Goal: Information Seeking & Learning: Learn about a topic

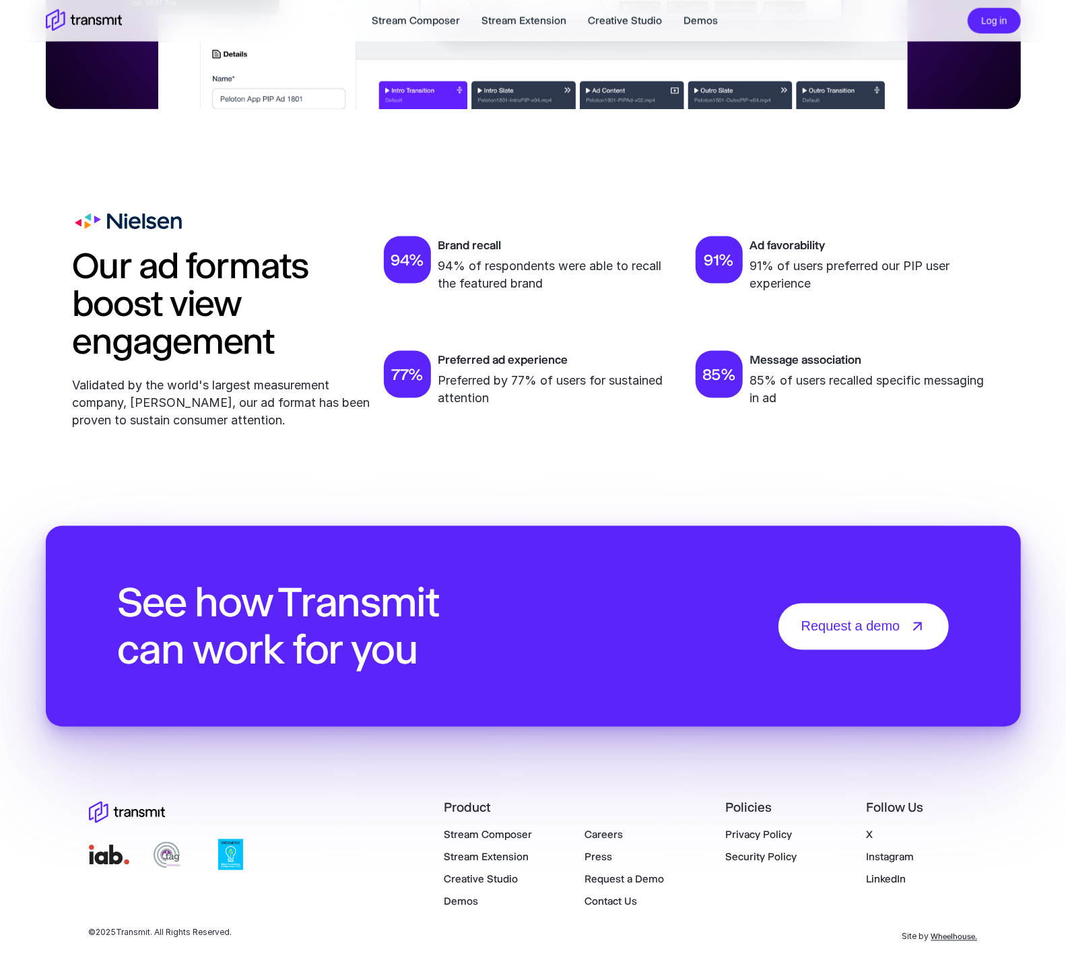
scroll to position [4335, 0]
click at [379, 22] on link "Stream Composer" at bounding box center [416, 21] width 88 height 16
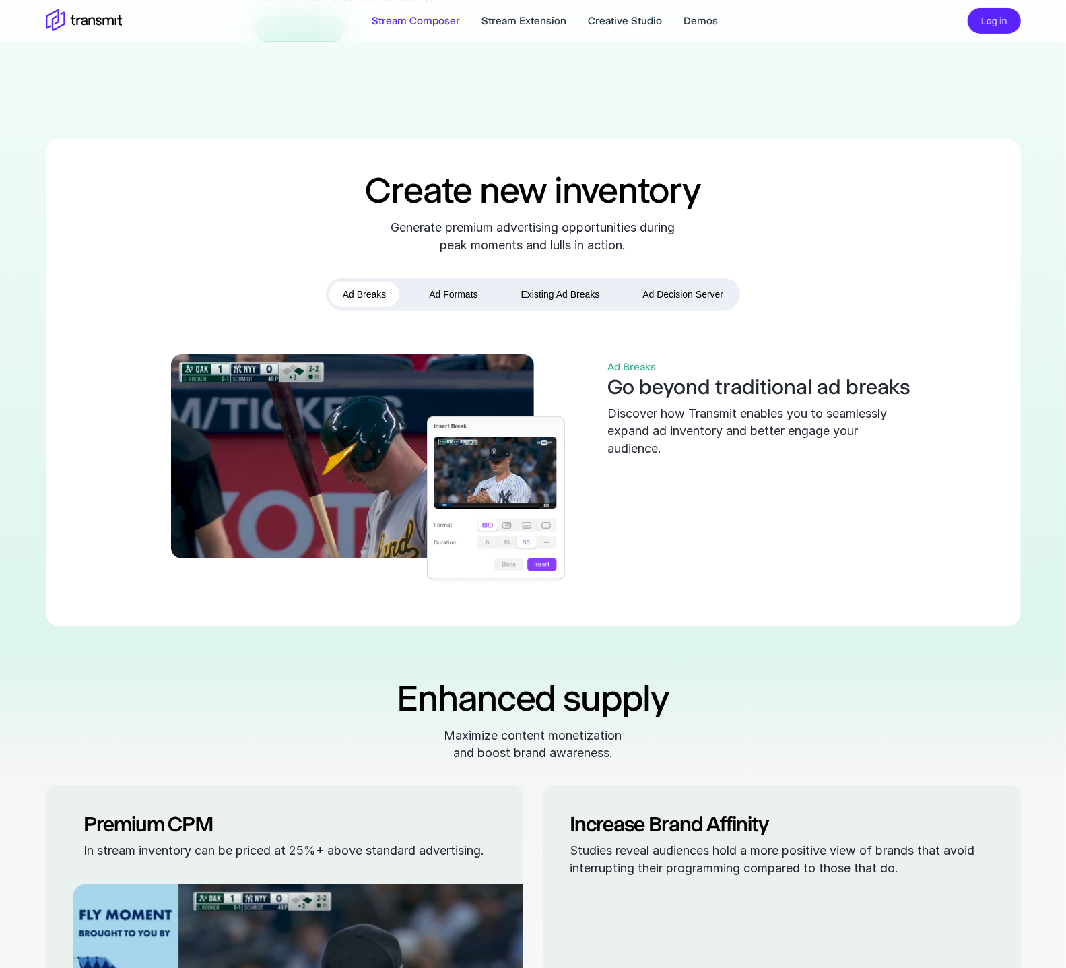
scroll to position [369, 0]
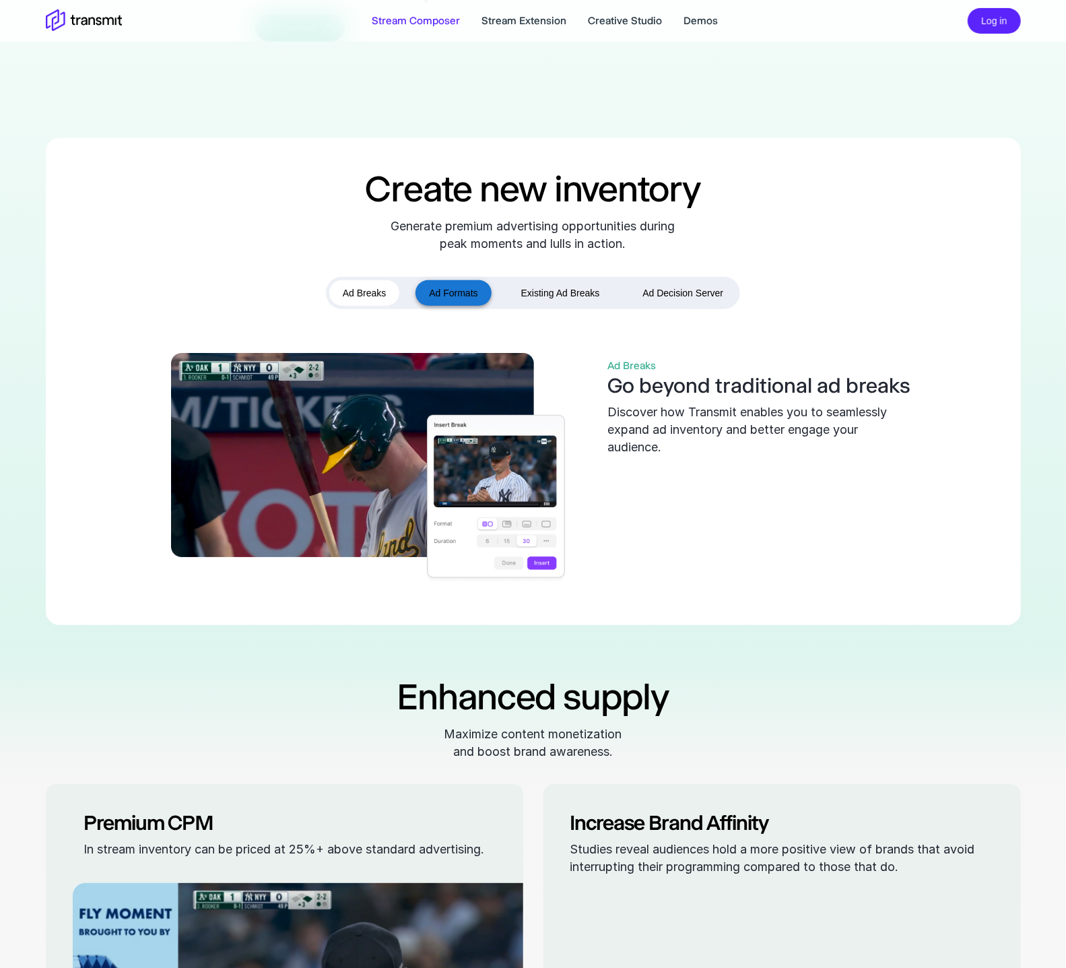
click at [441, 307] on button "Ad Formats" at bounding box center [453, 293] width 75 height 26
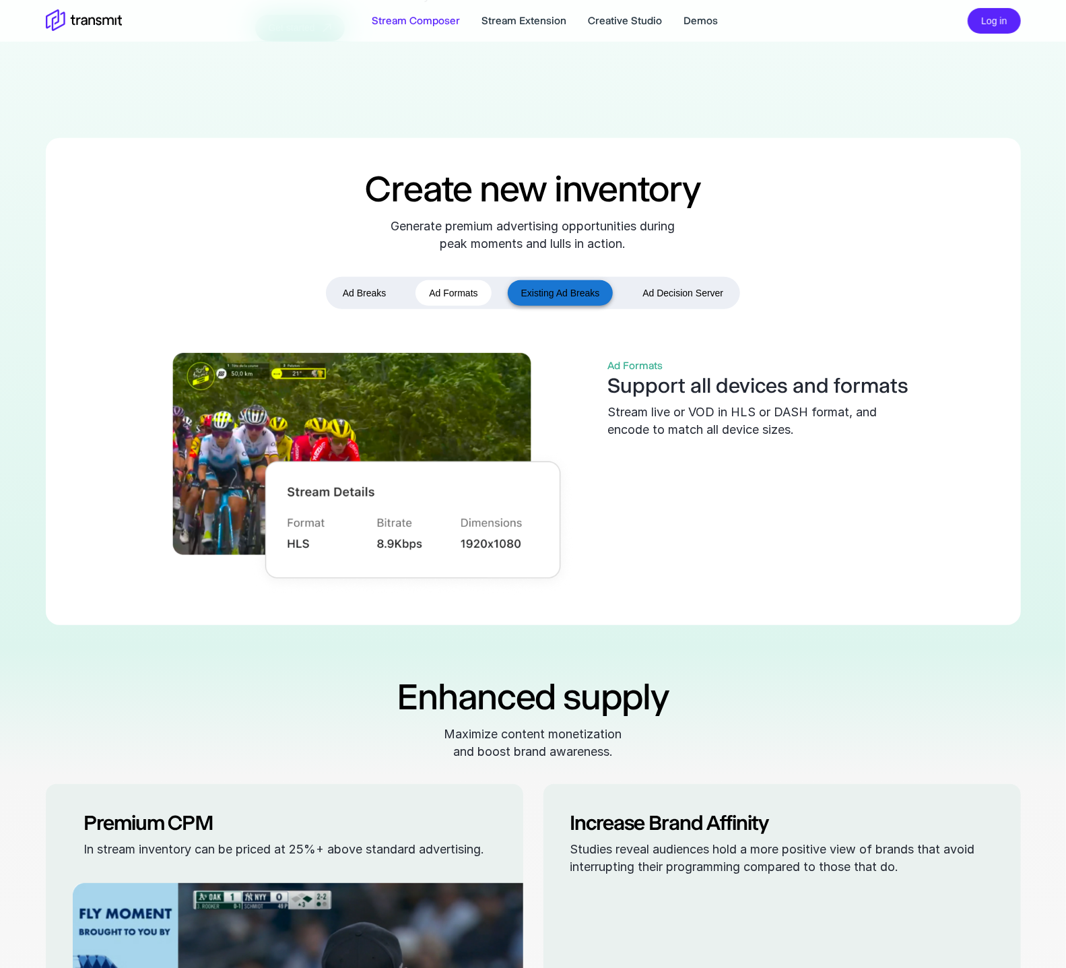
click at [542, 307] on button "Existing Ad Breaks" at bounding box center [561, 293] width 106 height 26
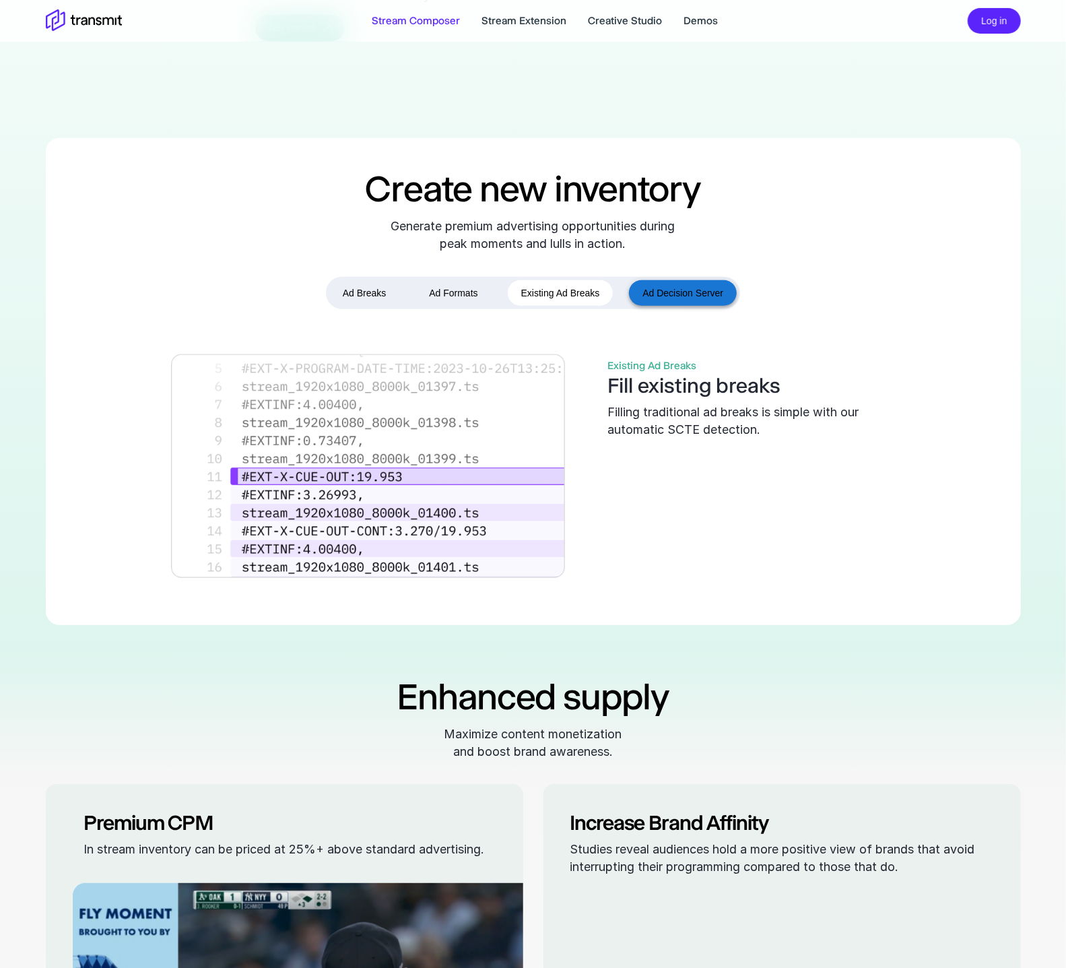
click at [658, 307] on button "Ad Decision Server" at bounding box center [683, 293] width 108 height 26
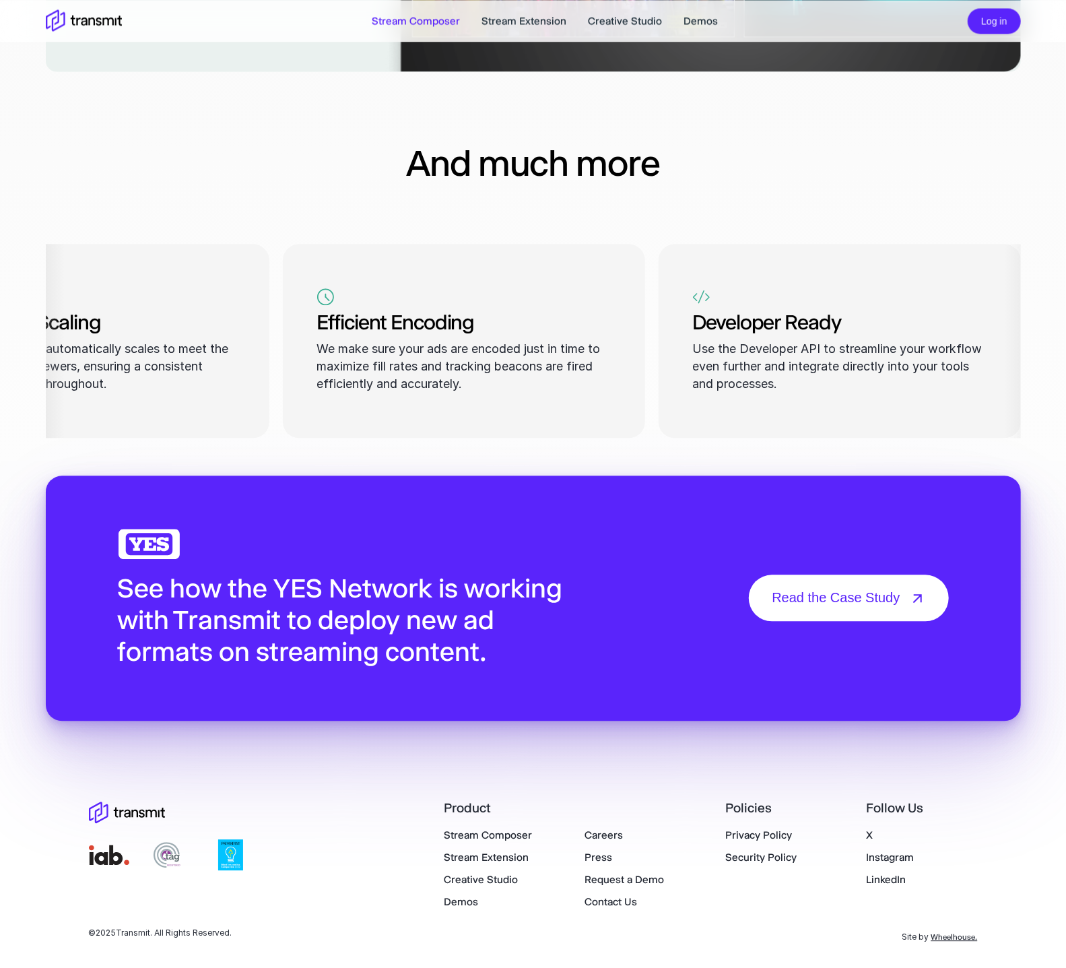
scroll to position [1787, 0]
click at [502, 20] on link "Stream Extension" at bounding box center [524, 21] width 85 height 16
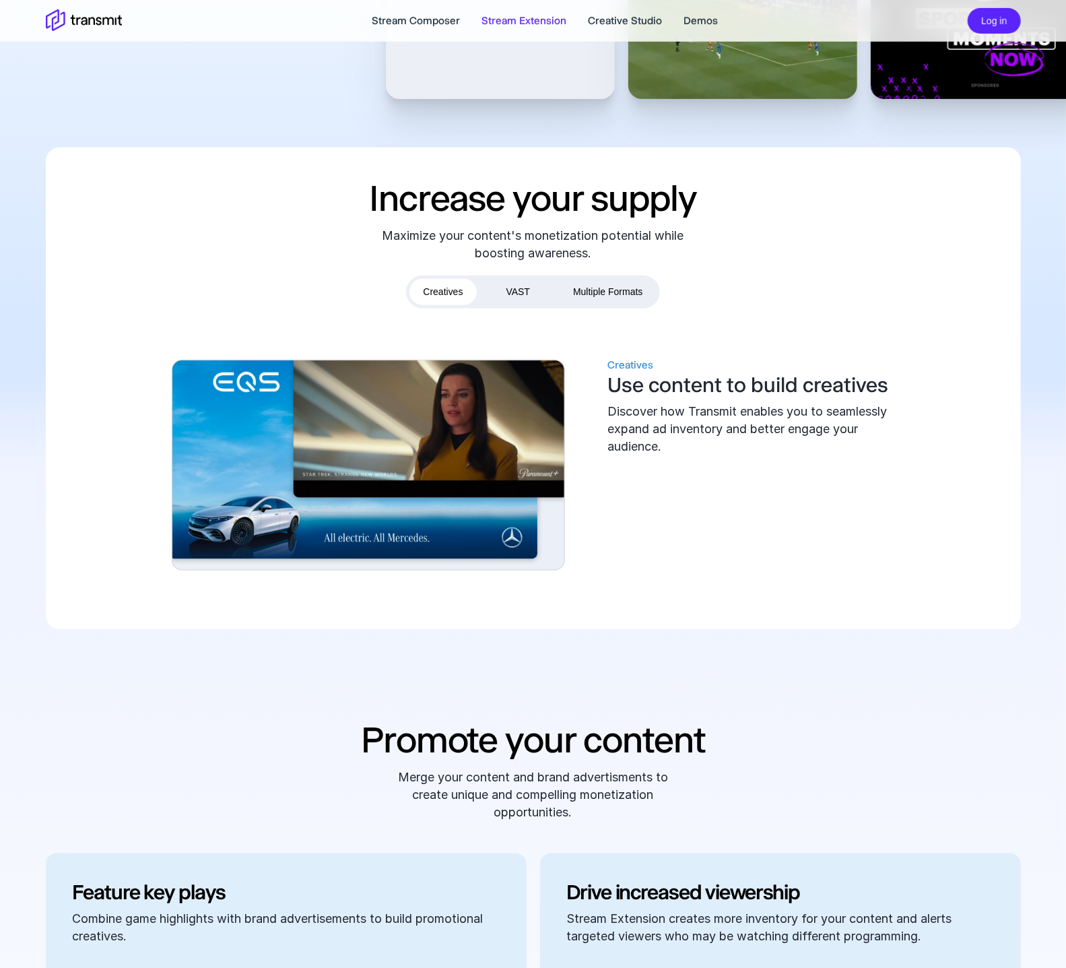
scroll to position [433, 0]
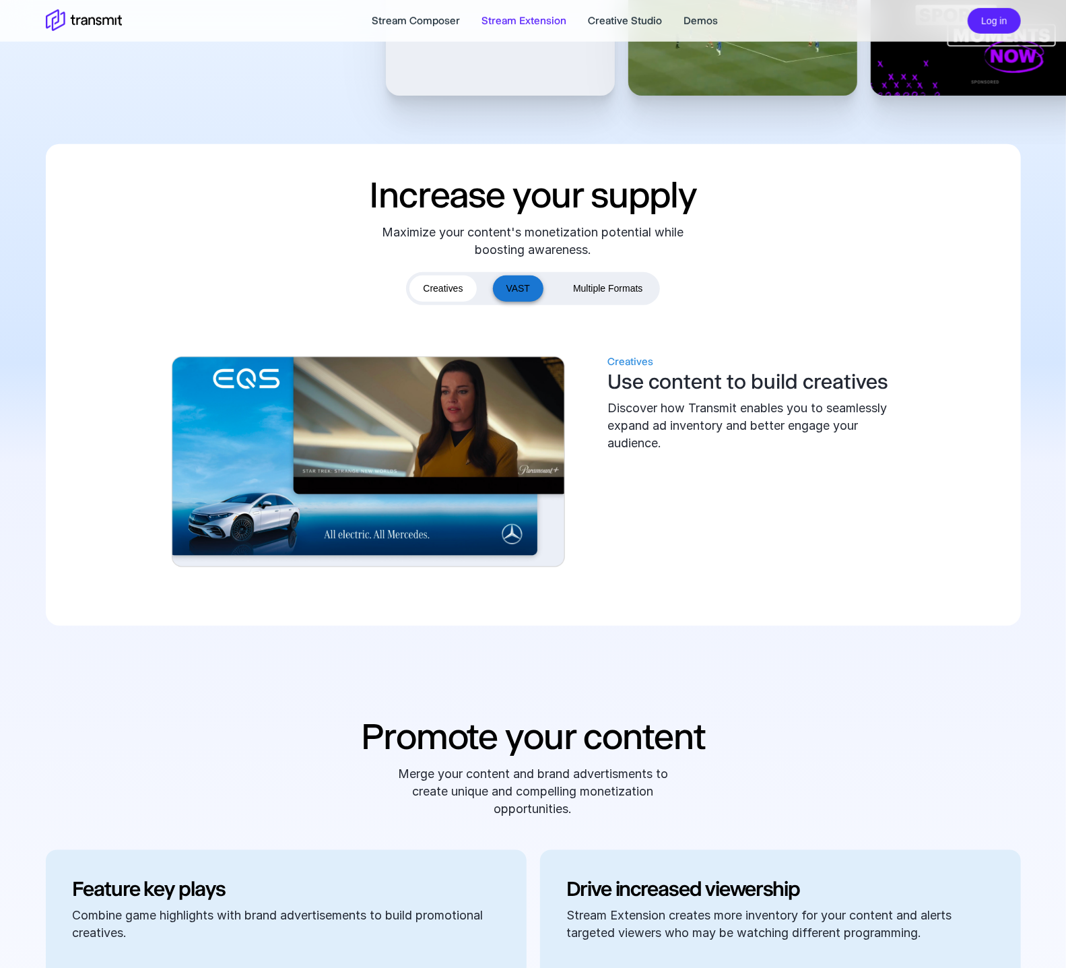
click at [493, 287] on button "VAST" at bounding box center [518, 289] width 51 height 26
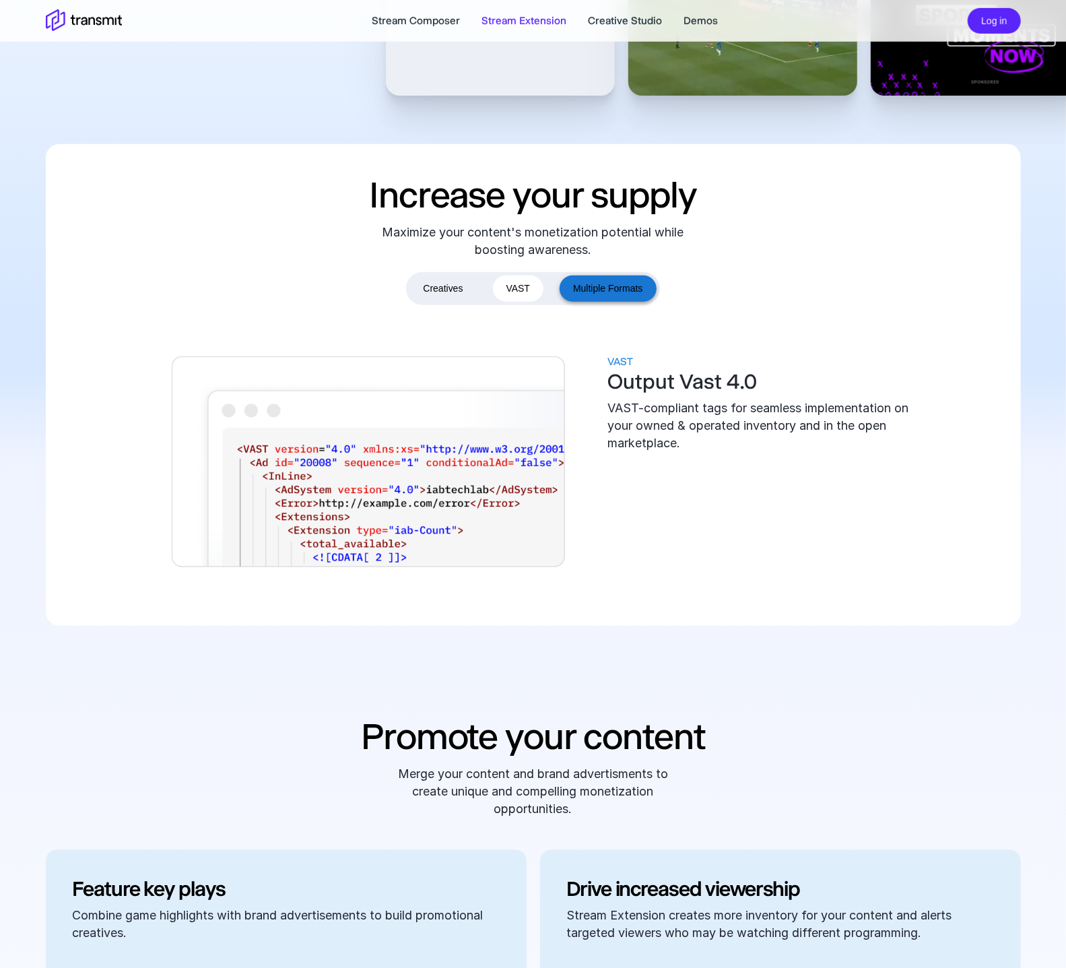
click at [574, 289] on button "Multiple Formats" at bounding box center [608, 289] width 96 height 26
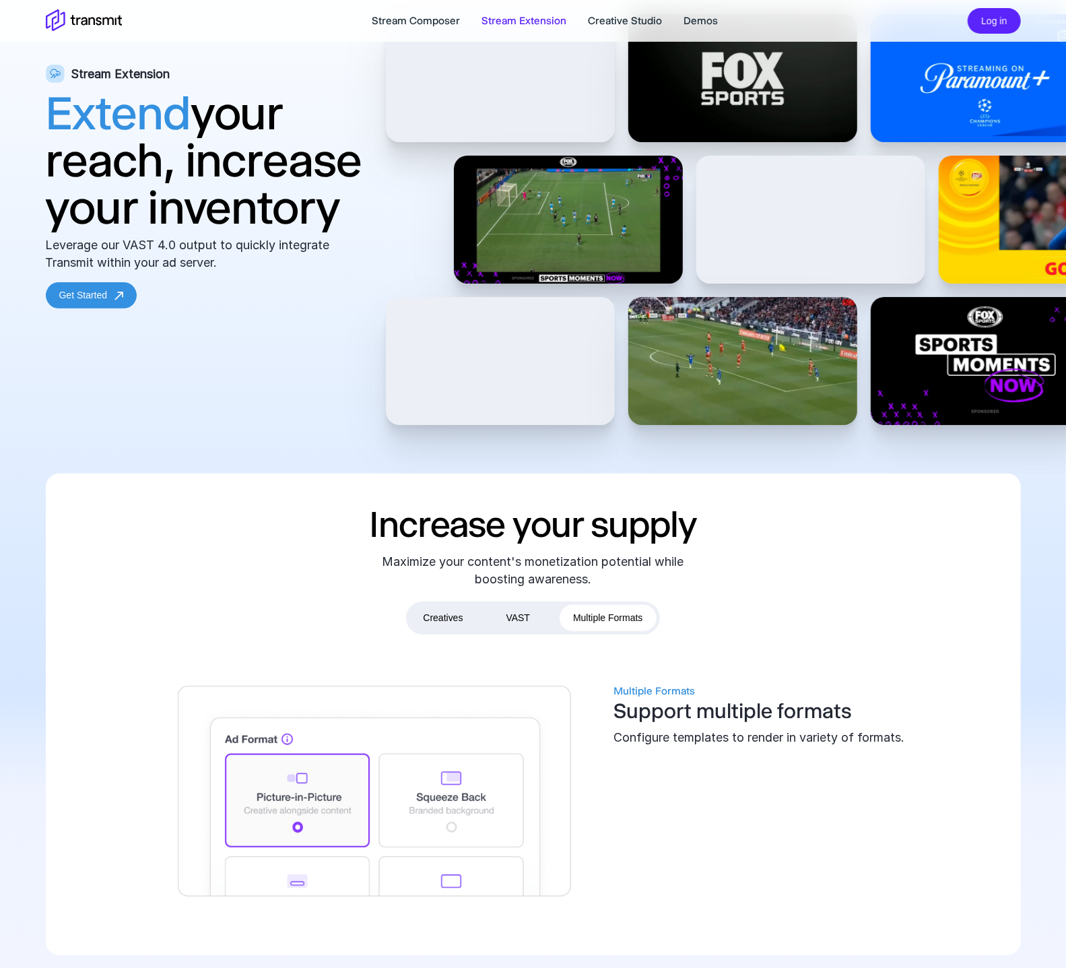
scroll to position [0, 0]
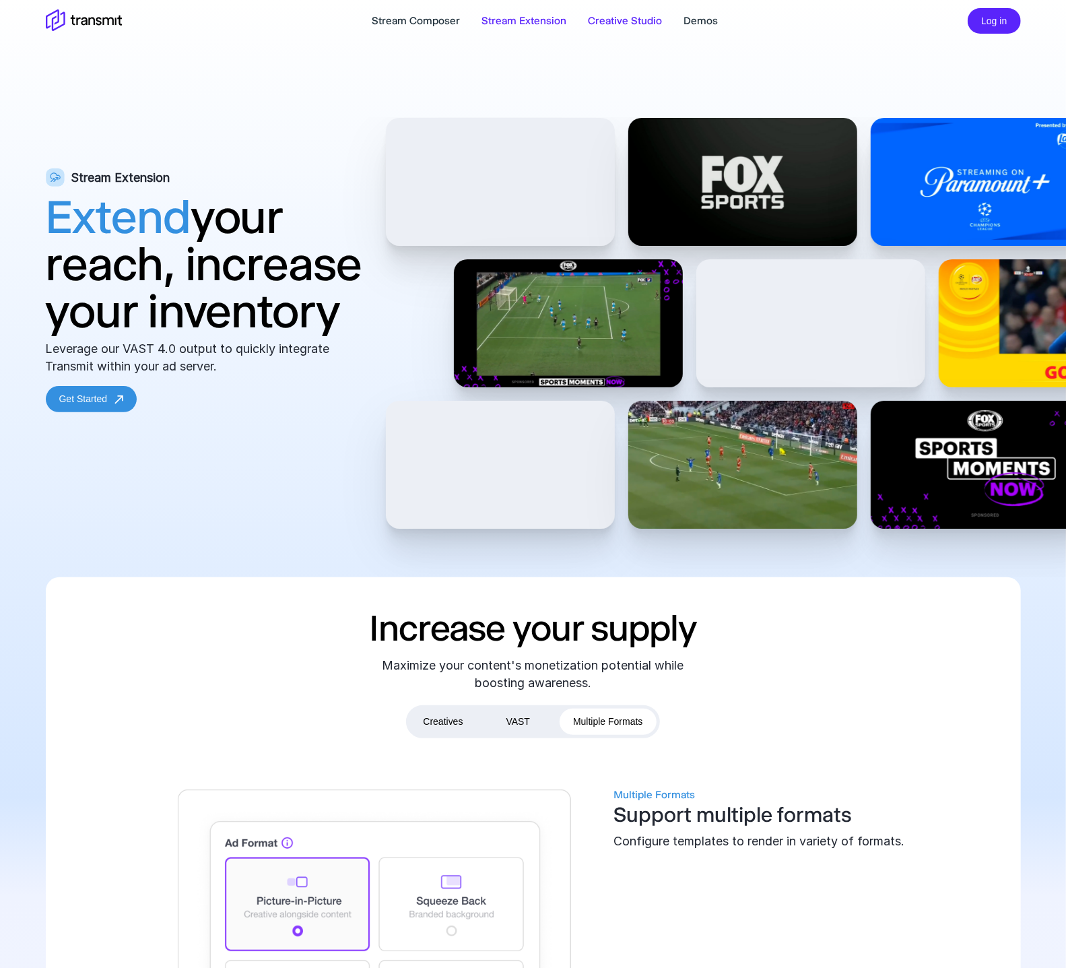
click at [612, 25] on link "Creative Studio" at bounding box center [625, 21] width 74 height 16
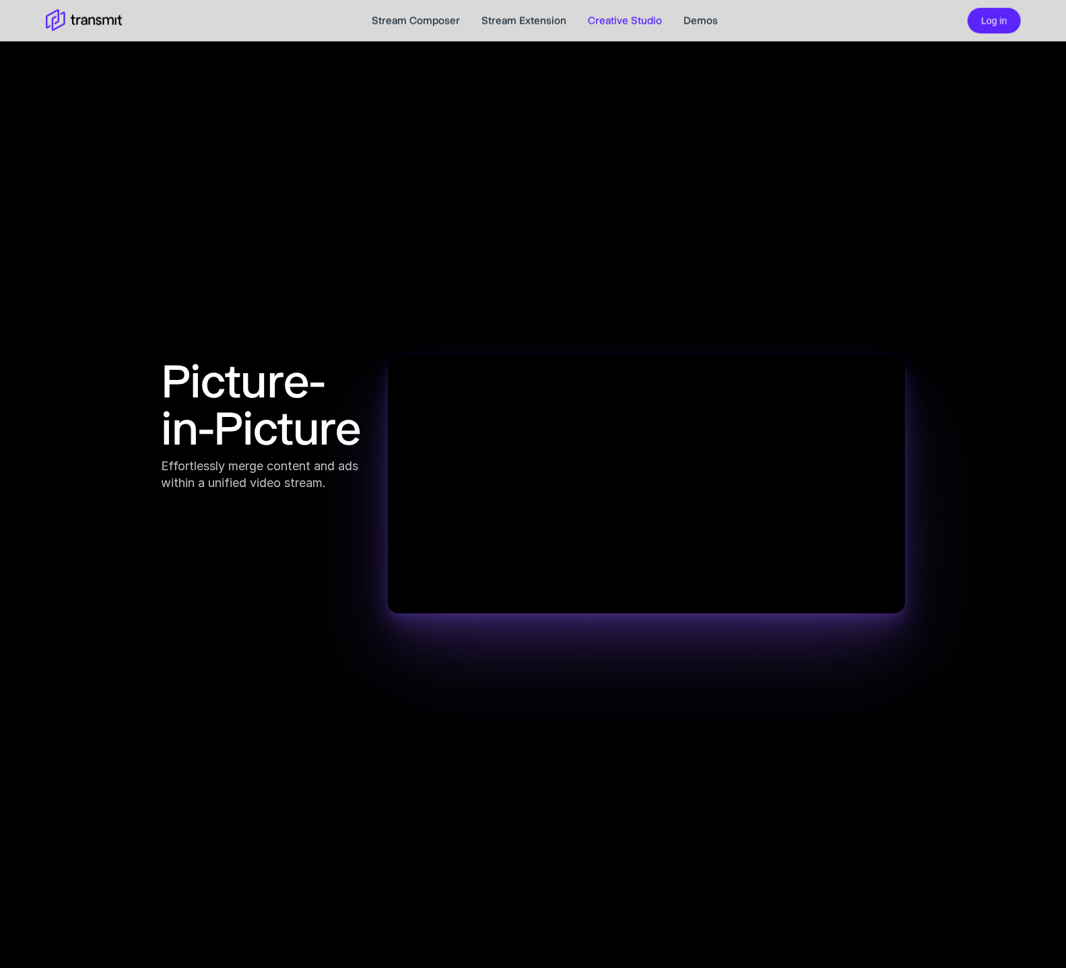
scroll to position [1121, 0]
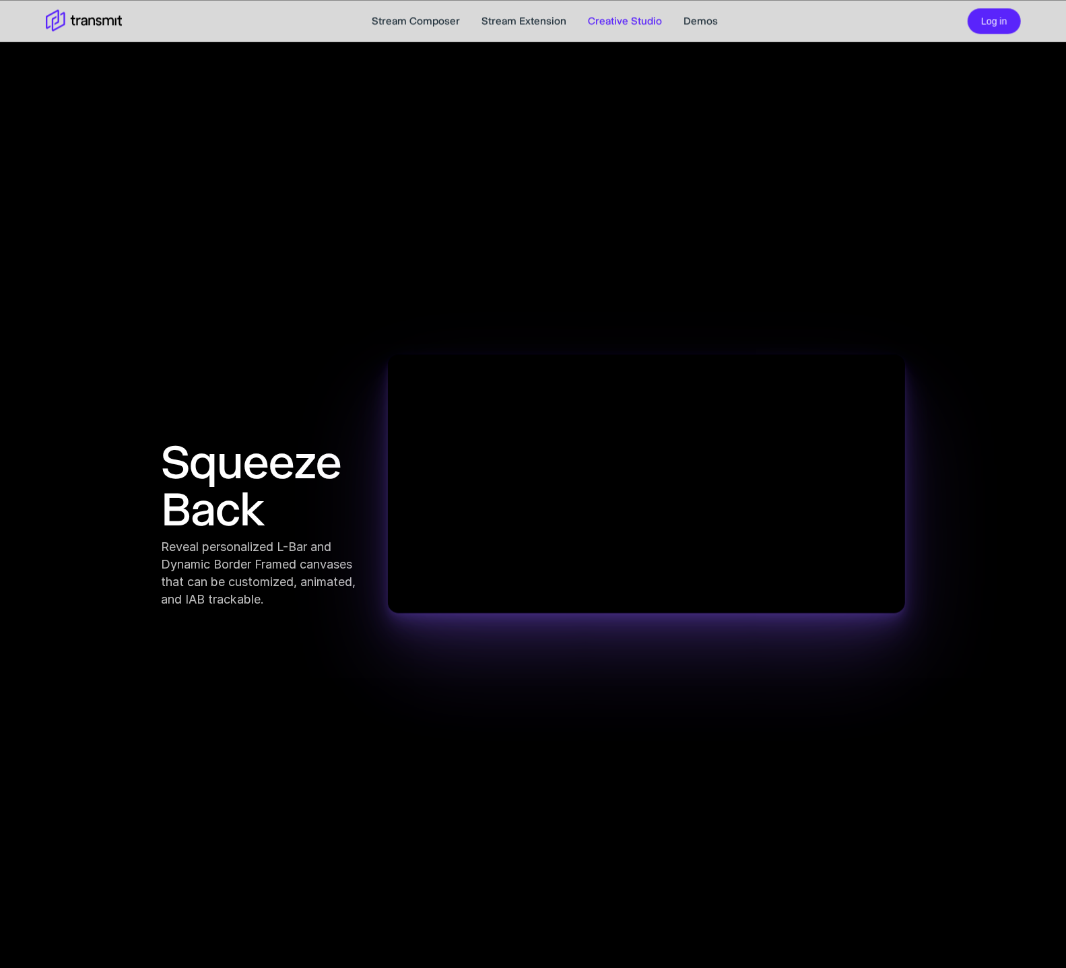
scroll to position [2022, 0]
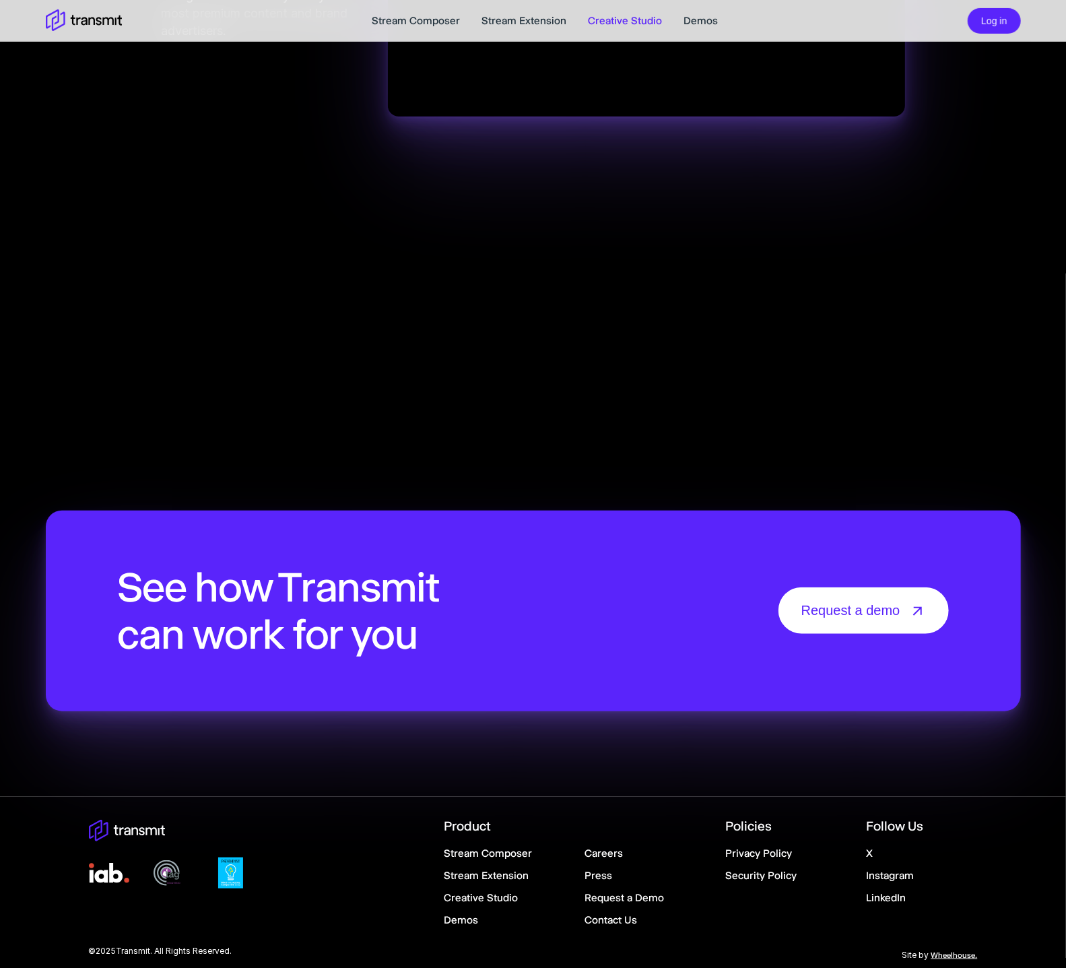
scroll to position [3511, 0]
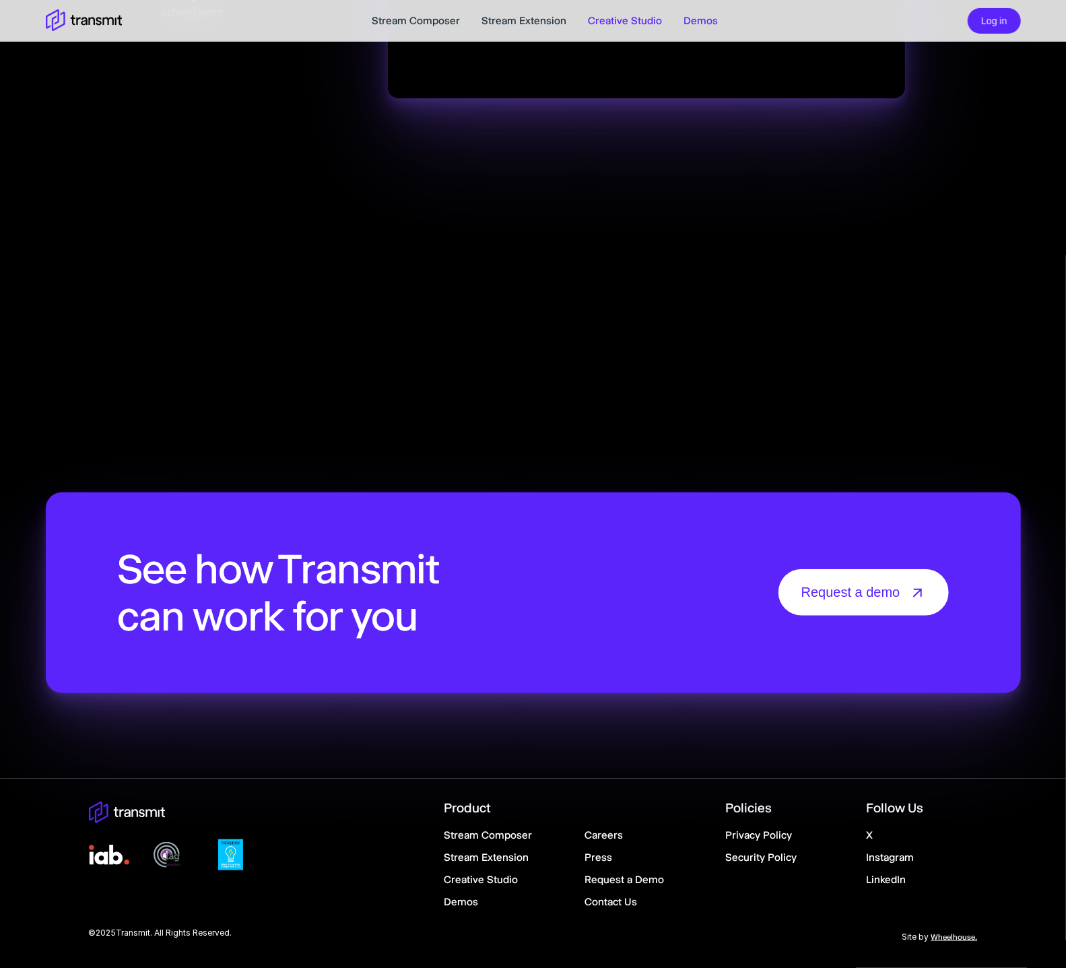
click at [684, 20] on link "Demos" at bounding box center [701, 21] width 34 height 16
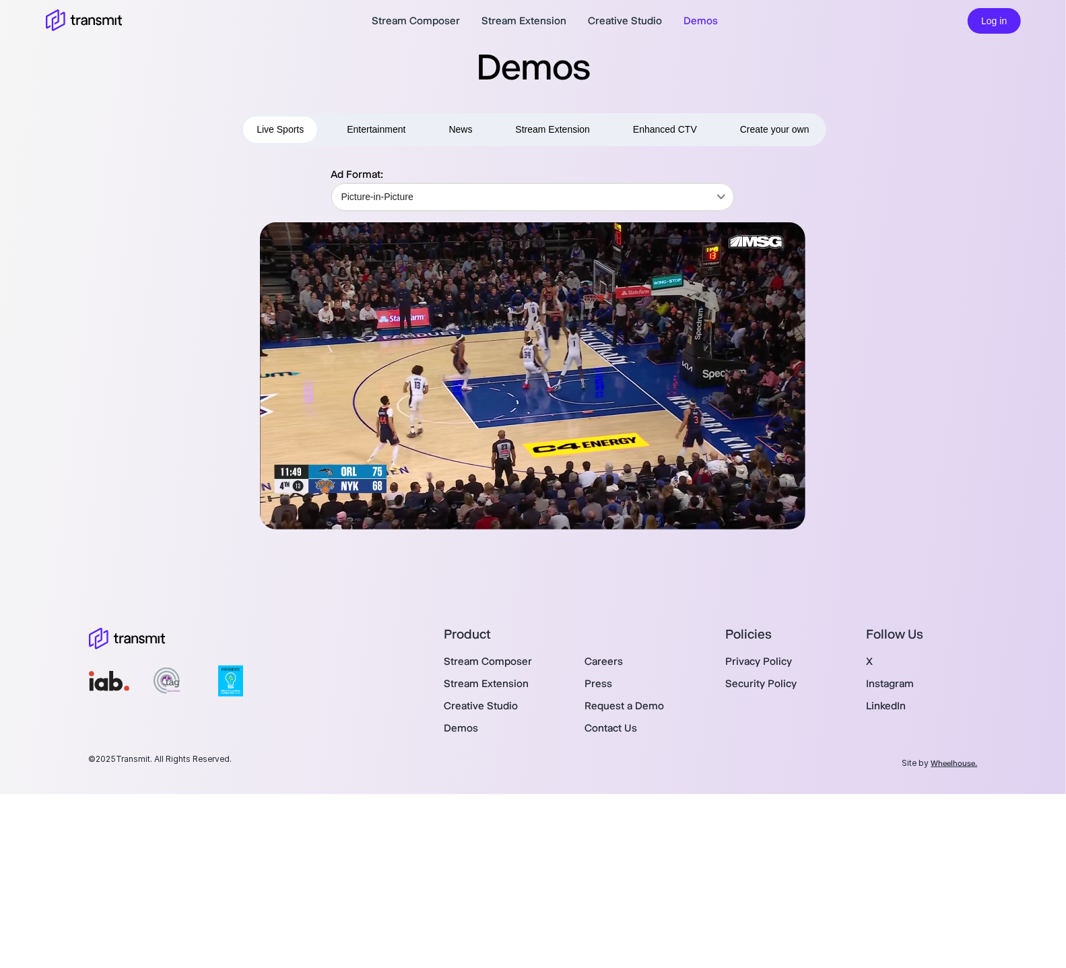
click at [372, 135] on button "Entertainment" at bounding box center [376, 130] width 86 height 26
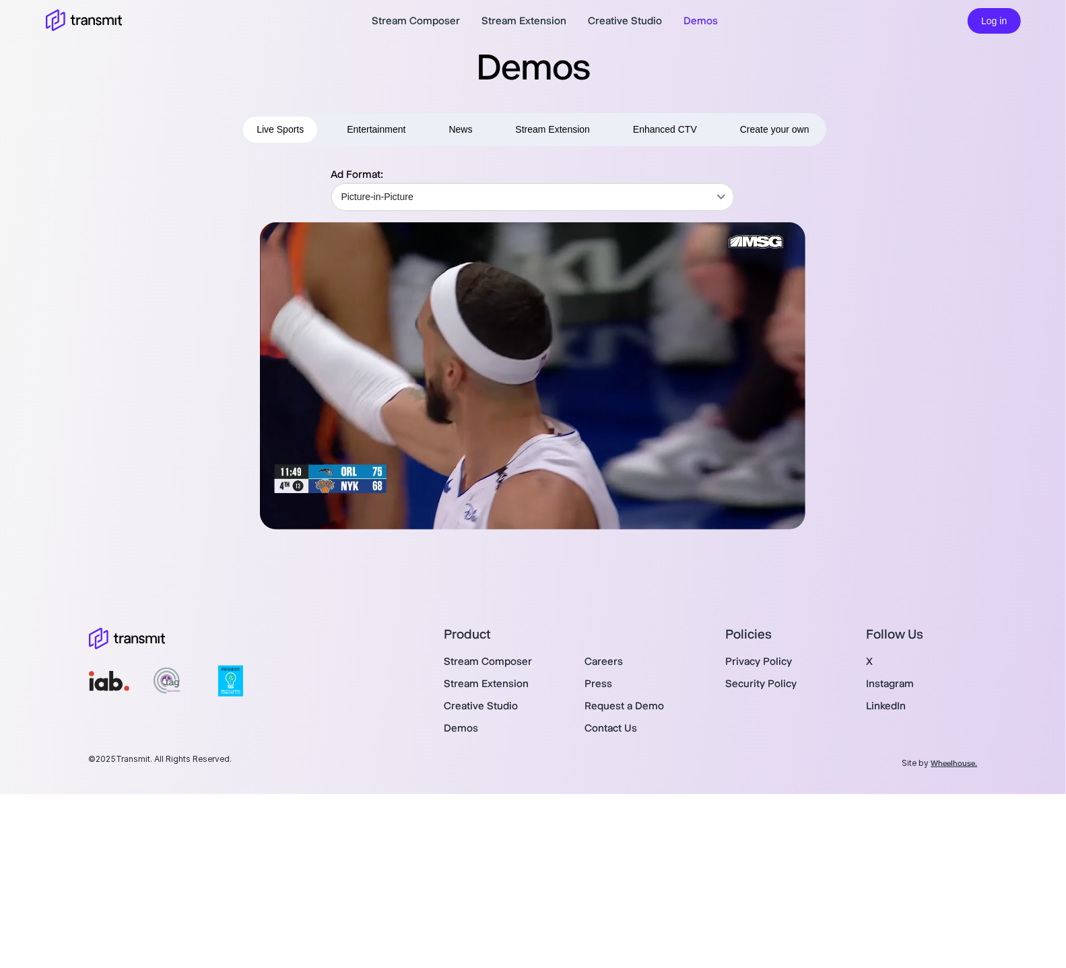
type input "Sponsored Overlay"
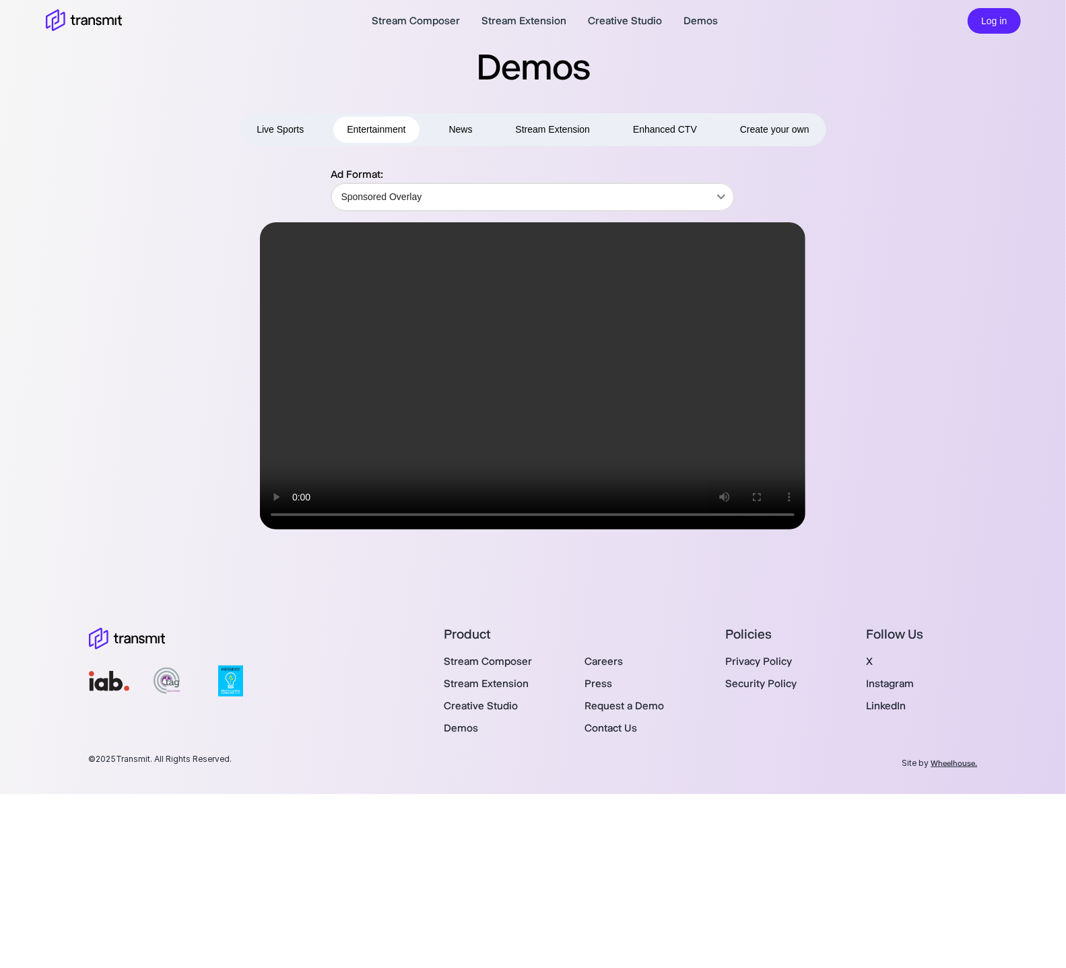
click at [468, 140] on button "News" at bounding box center [461, 130] width 51 height 26
click at [536, 135] on button "Stream Extension" at bounding box center [554, 130] width 102 height 26
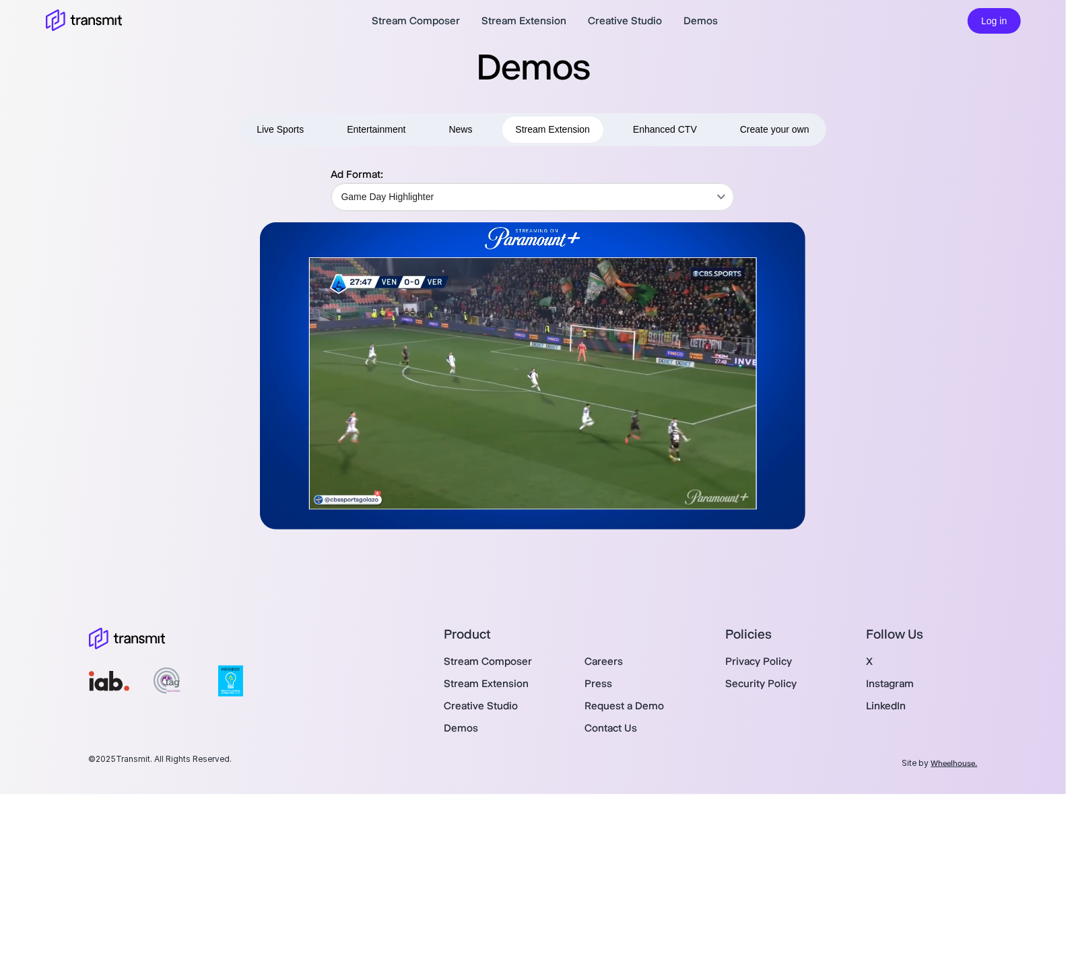
click at [631, 129] on button "Enhanced CTV" at bounding box center [665, 130] width 91 height 26
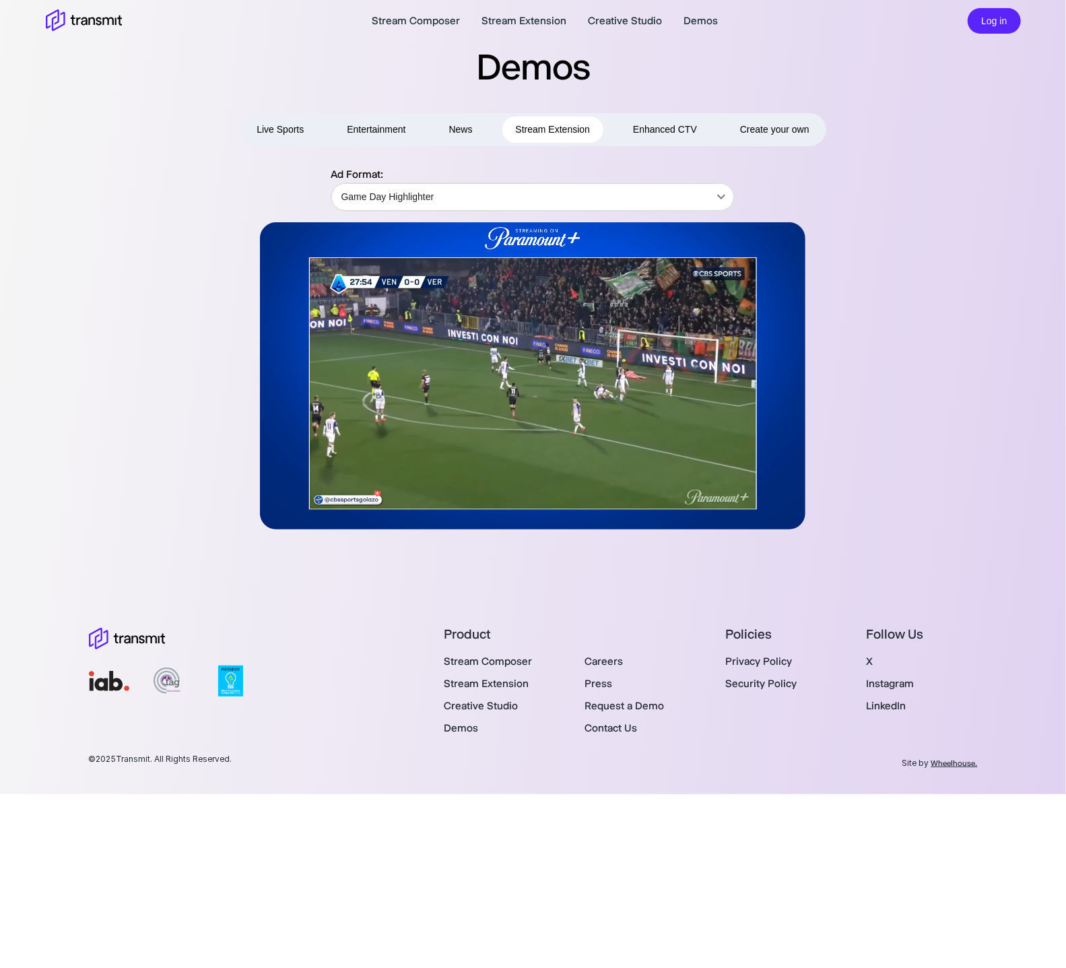
type input "Centered"
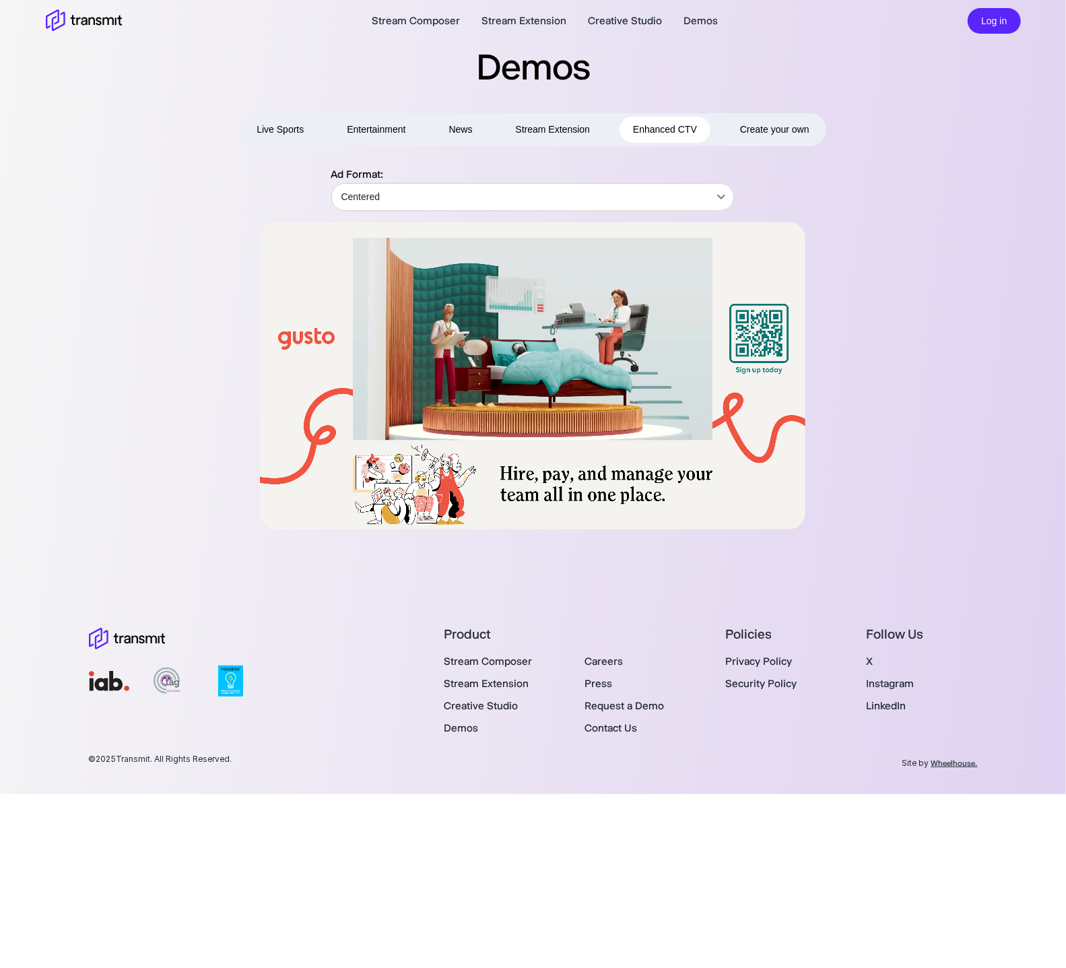
click at [754, 130] on span "Create your own" at bounding box center [774, 129] width 69 height 17
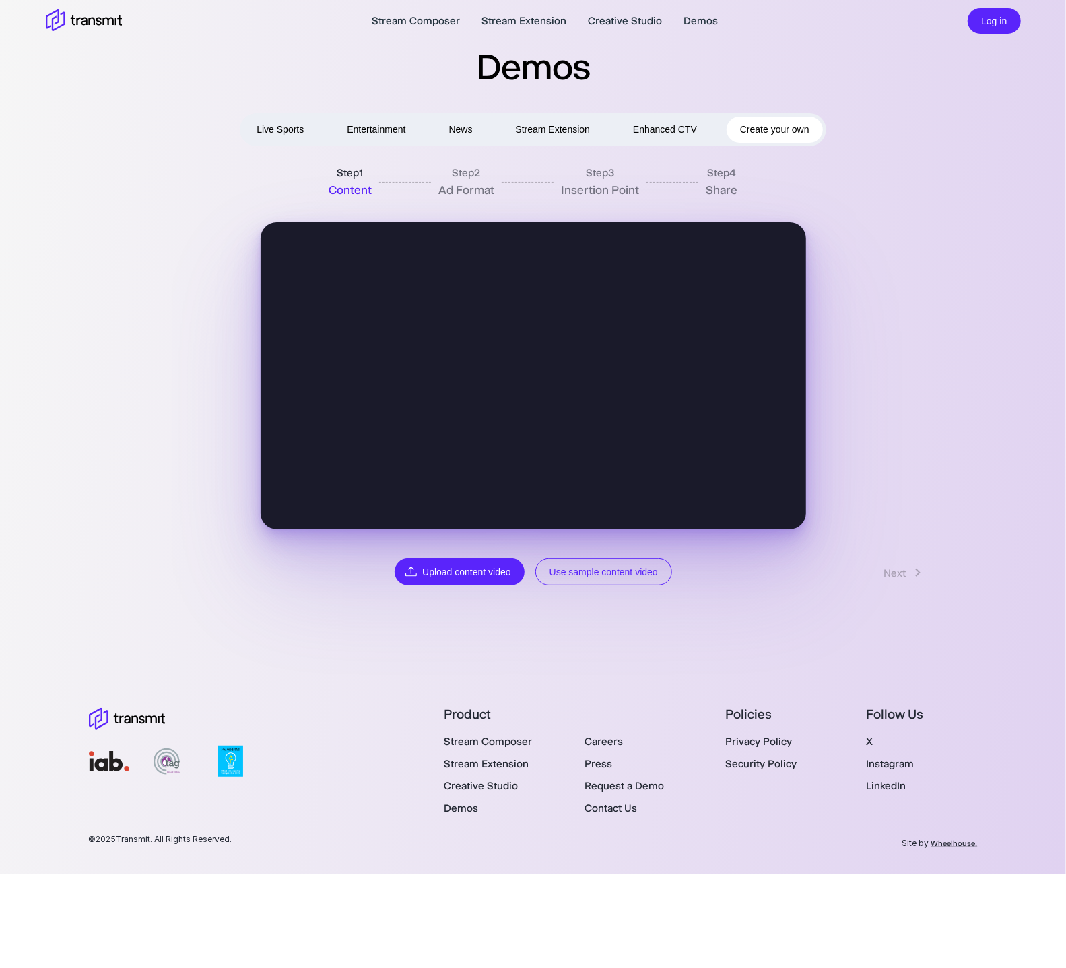
click at [660, 135] on button "Enhanced CTV" at bounding box center [665, 130] width 91 height 26
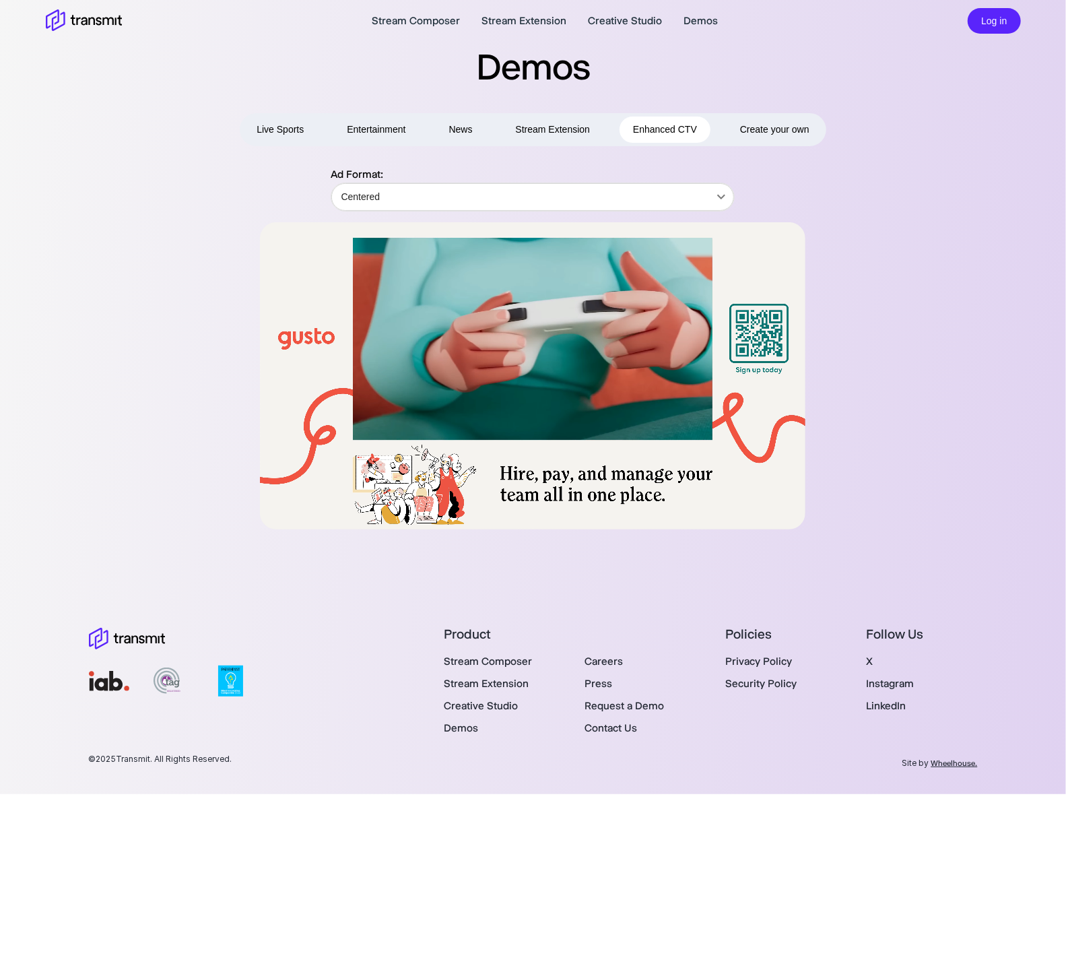
click at [11, 65] on section "Demos Live Sports Entertainment News Stream Extension Enhanced CTV Create your …" at bounding box center [533, 265] width 1066 height 530
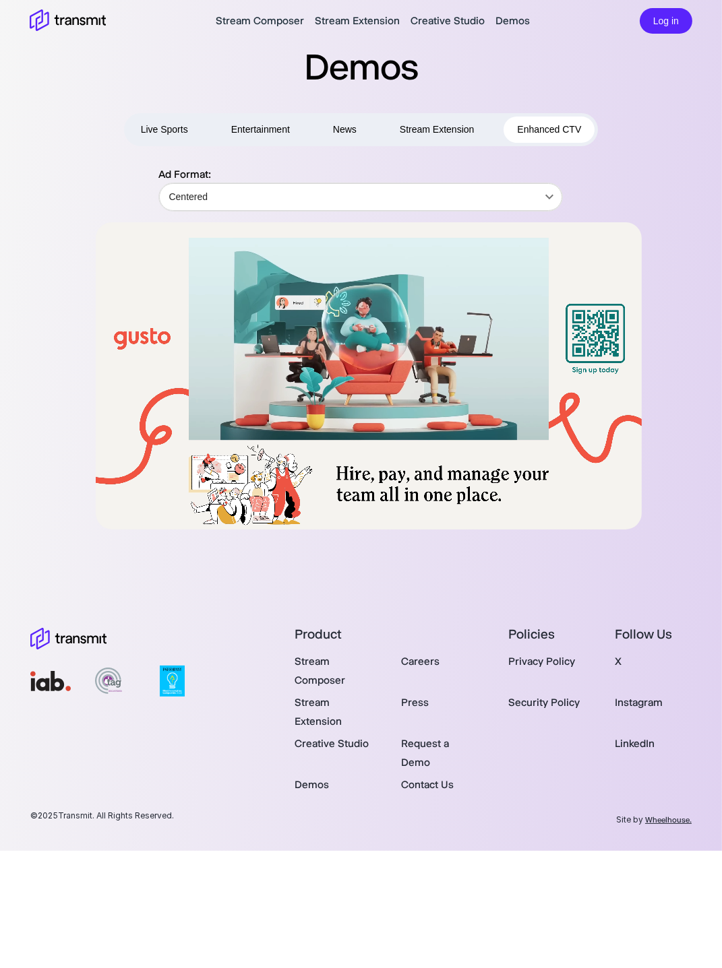
click at [91, 18] on icon at bounding box center [91, 21] width 11 height 8
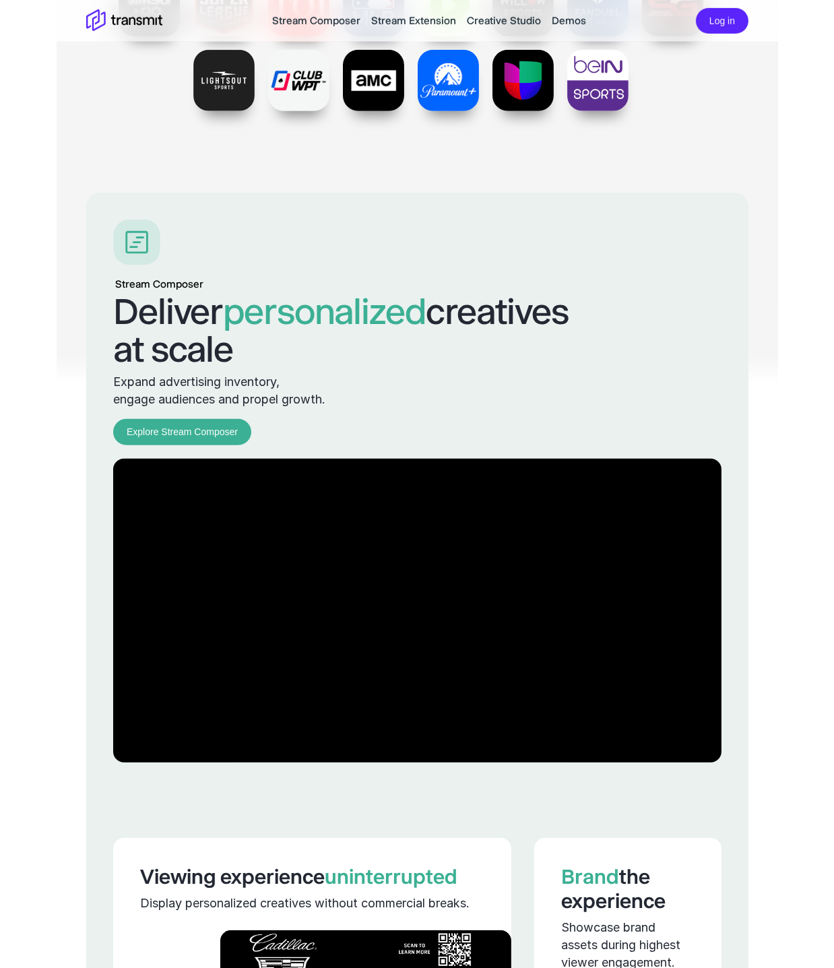
scroll to position [1045, 0]
